Goal: Use online tool/utility: Utilize a website feature to perform a specific function

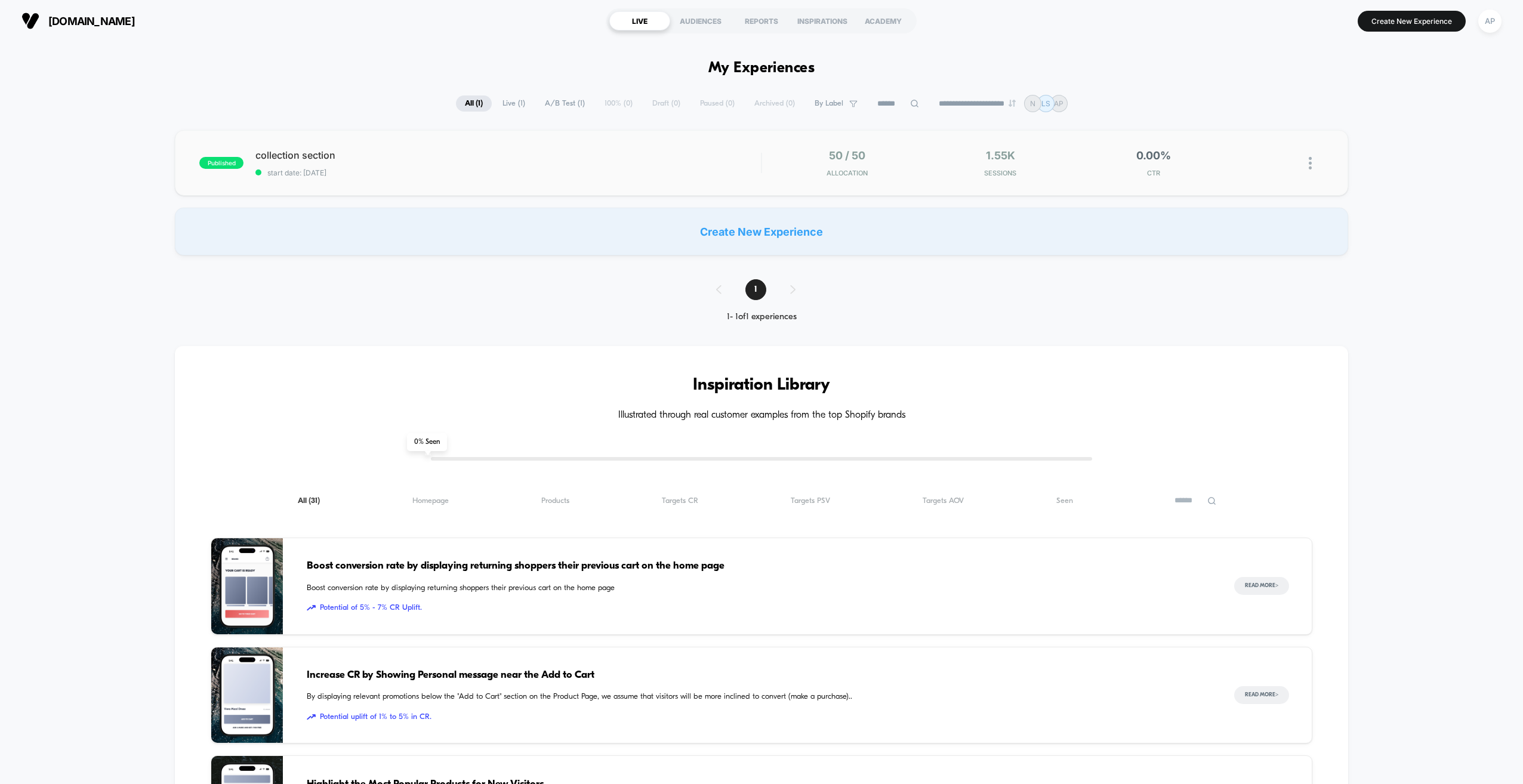
click at [570, 169] on span "start date: [DATE]" at bounding box center [507, 173] width 505 height 9
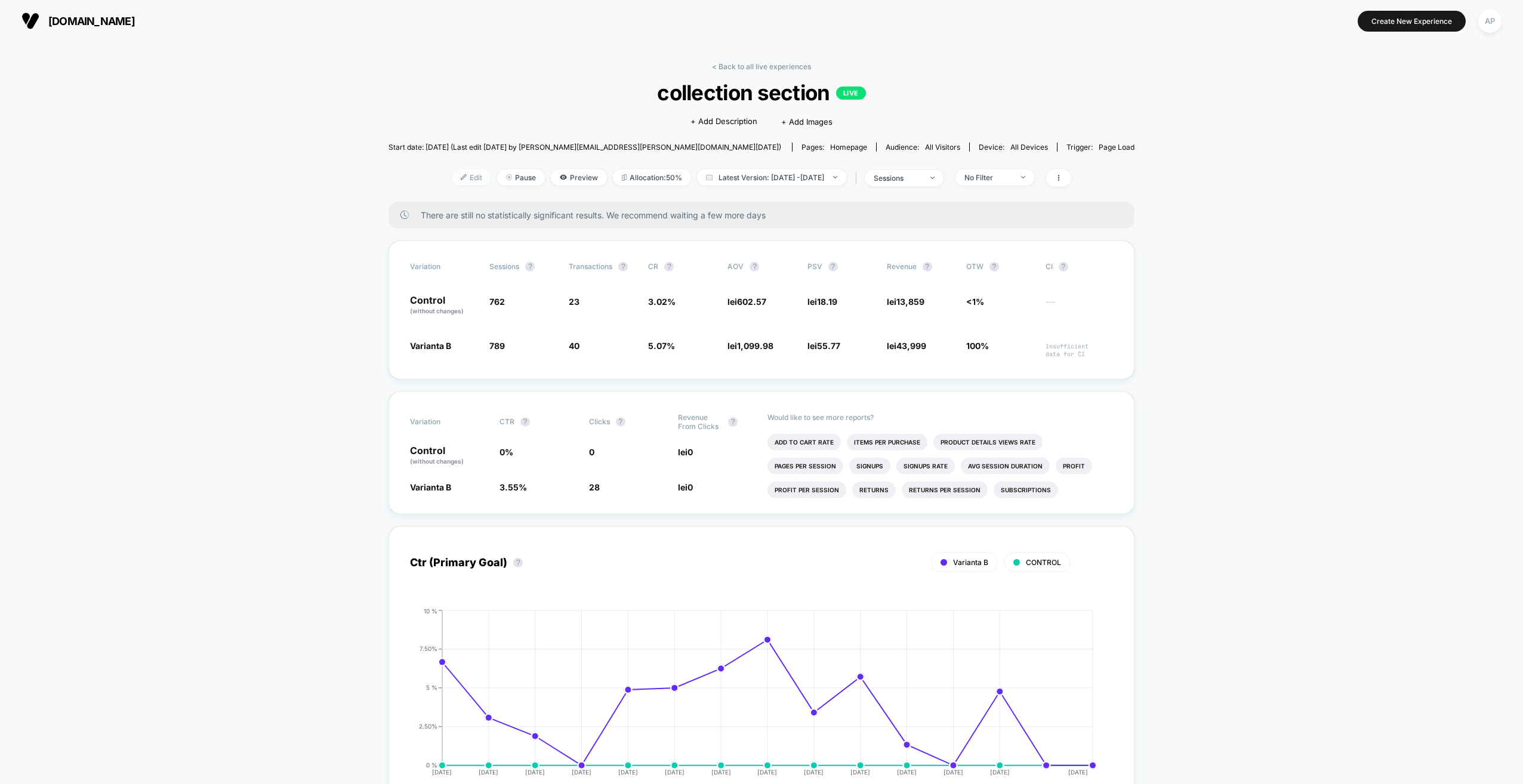
click at [461, 177] on img at bounding box center [464, 177] width 6 height 6
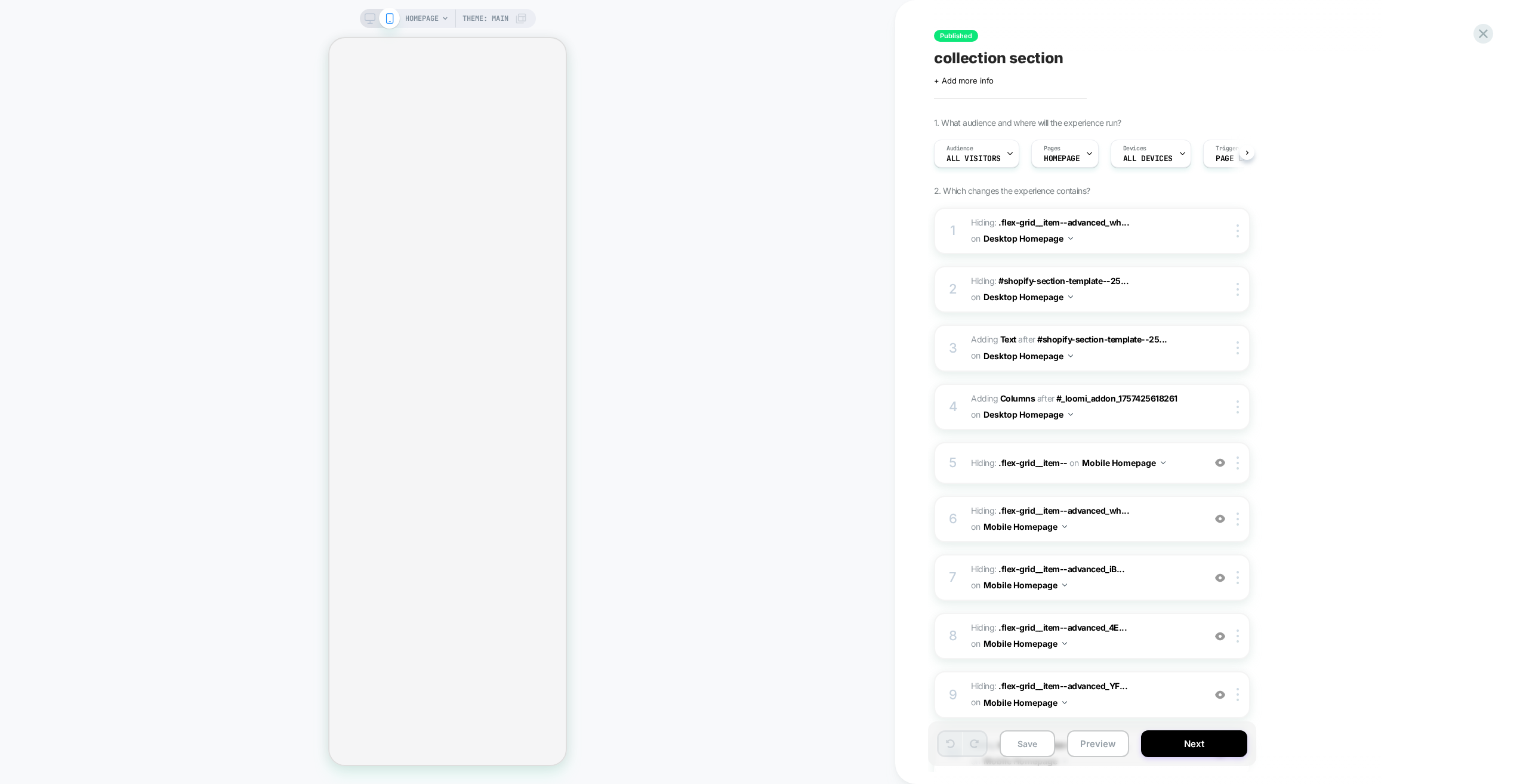
scroll to position [0, 1]
